Goal: Information Seeking & Learning: Learn about a topic

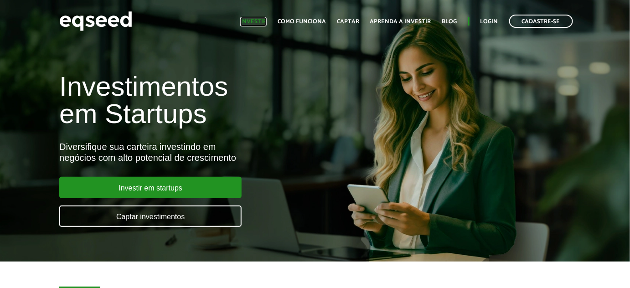
click at [263, 20] on link "Investir" at bounding box center [253, 22] width 26 height 6
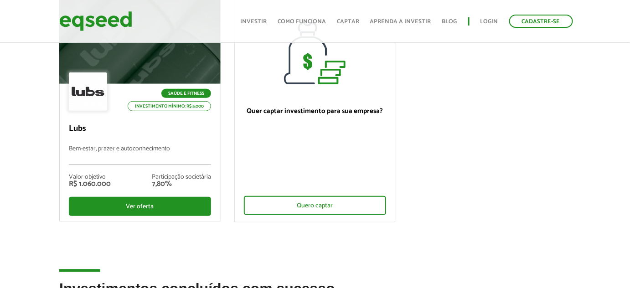
scroll to position [82, 0]
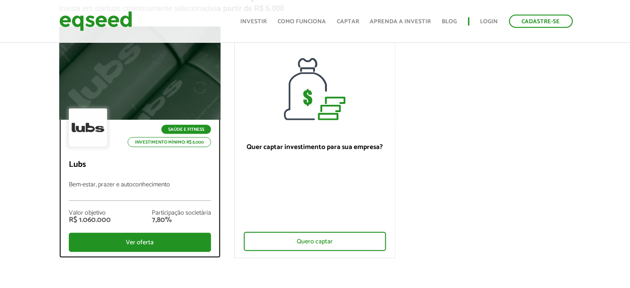
click at [176, 97] on div at bounding box center [140, 73] width 194 height 112
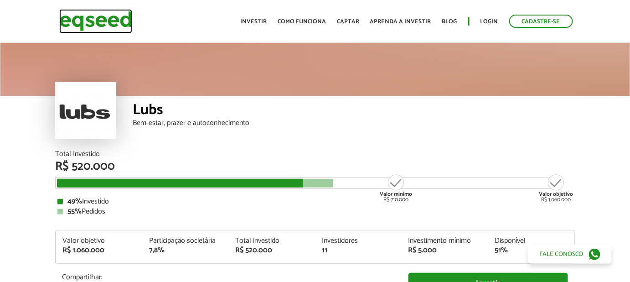
click at [123, 18] on img at bounding box center [95, 21] width 73 height 24
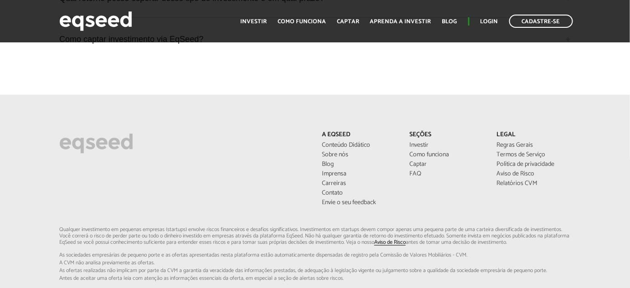
scroll to position [2501, 0]
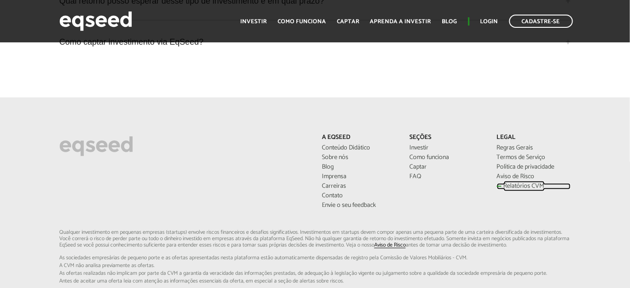
click at [529, 183] on link "Relatórios CVM" at bounding box center [534, 186] width 74 height 6
